Goal: Ask a question

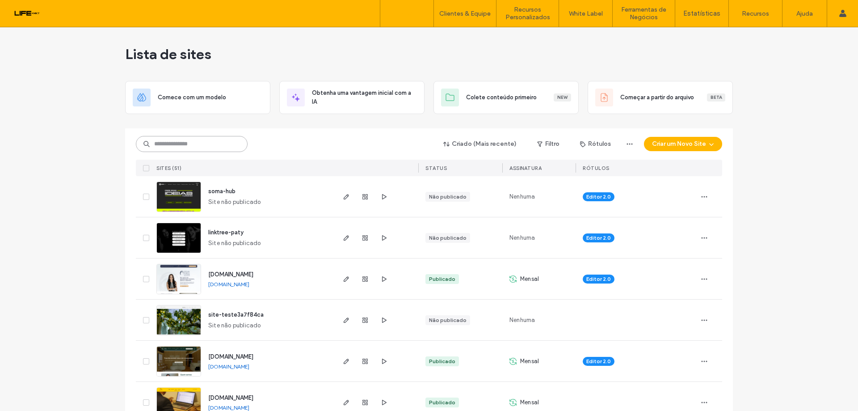
click at [186, 139] on input at bounding box center [192, 144] width 112 height 16
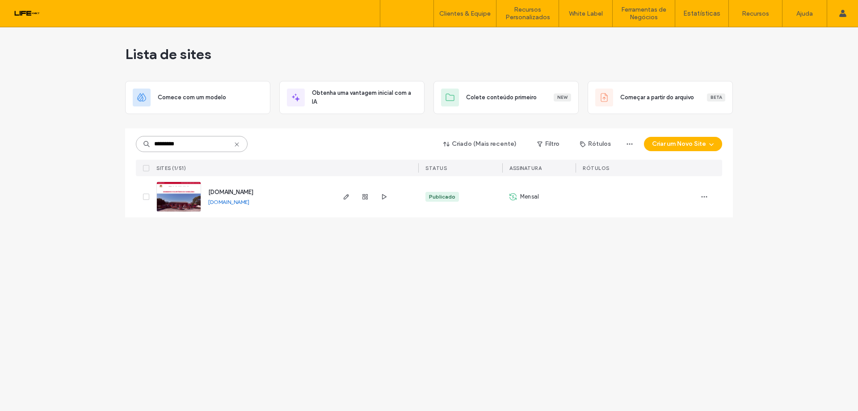
type input "*********"
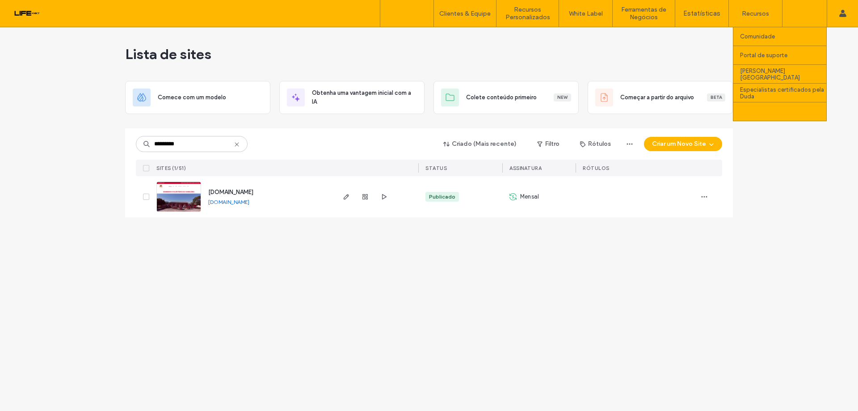
click at [786, 108] on label "Entre em contato com o suporte" at bounding box center [783, 111] width 86 height 13
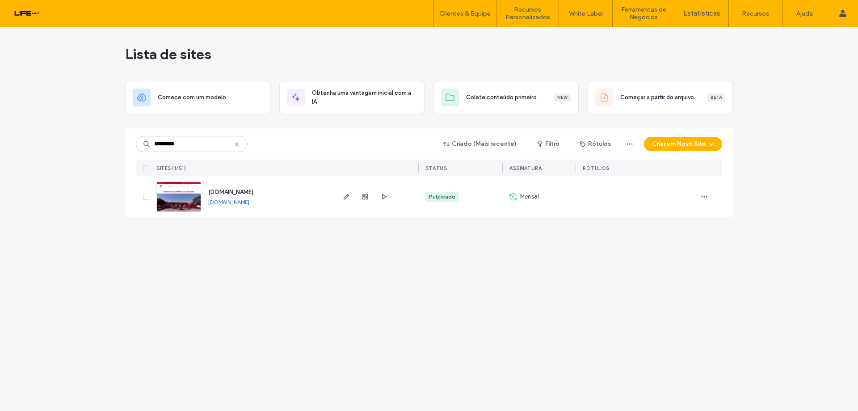
click at [238, 144] on icon at bounding box center [236, 144] width 7 height 7
